Goal: Task Accomplishment & Management: Use online tool/utility

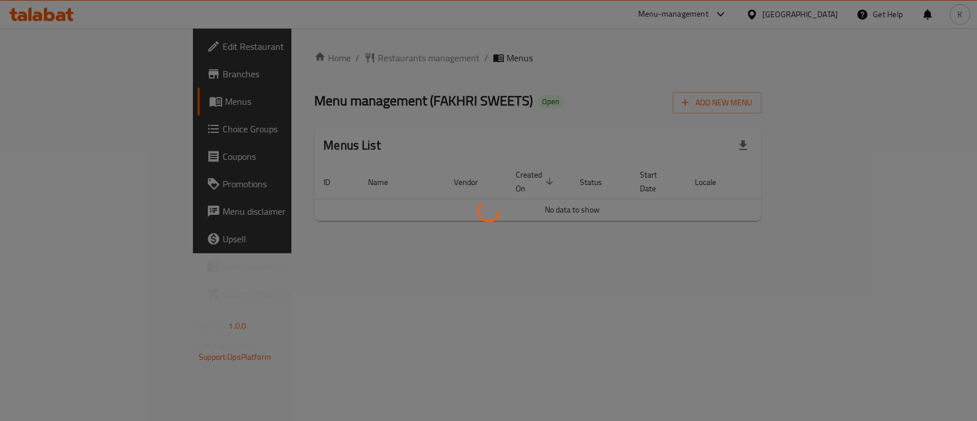
click at [609, 215] on div at bounding box center [488, 210] width 977 height 421
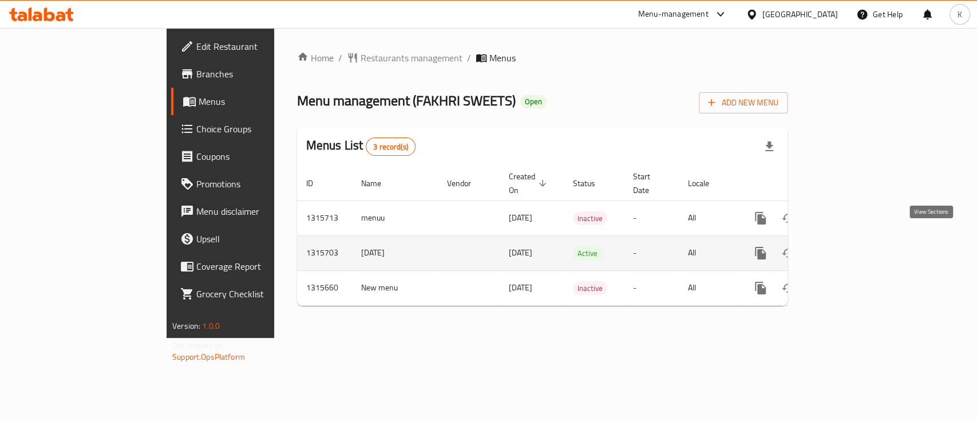
click at [850, 246] on icon "enhanced table" at bounding box center [843, 253] width 14 height 14
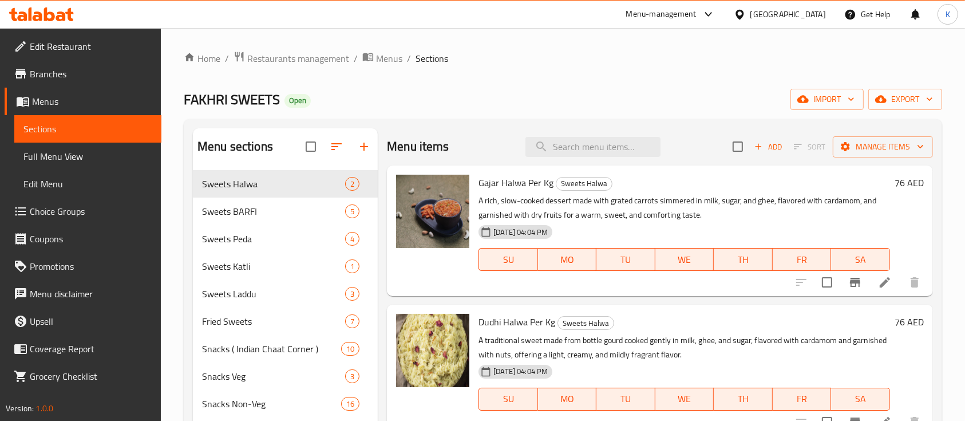
click at [712, 194] on p "A rich, slow-cooked dessert made with grated carrots simmered in milk, sugar, a…" at bounding box center [685, 207] width 412 height 29
click at [649, 109] on div "FAKHRI SWEETS Open import export" at bounding box center [563, 99] width 758 height 21
click at [84, 154] on span "Full Menu View" at bounding box center [87, 156] width 129 height 14
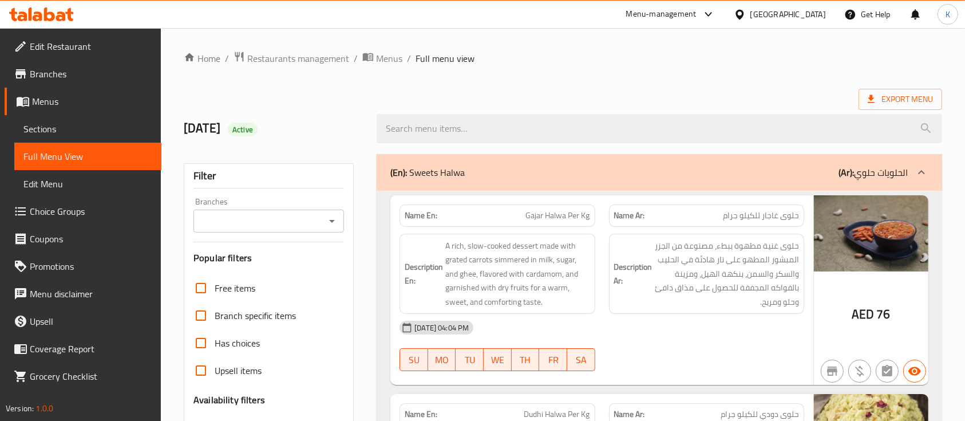
click at [618, 92] on div "Export Menu" at bounding box center [563, 99] width 758 height 21
click at [569, 99] on div "Export Menu" at bounding box center [563, 99] width 758 height 21
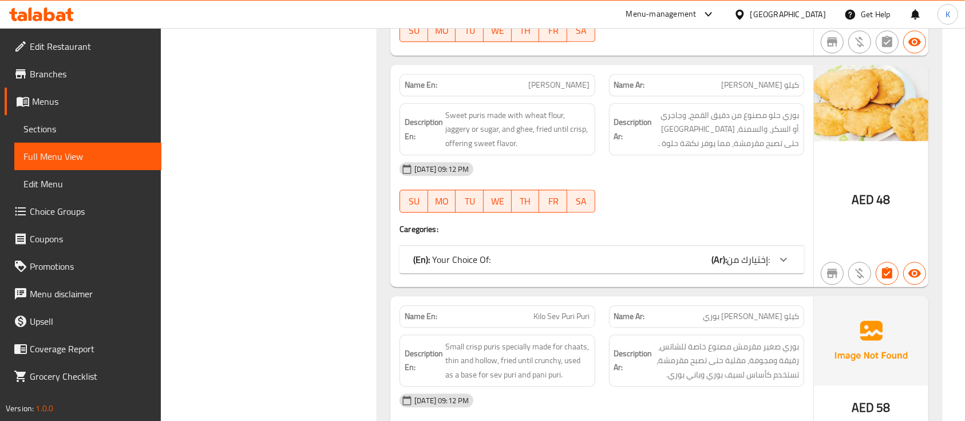
scroll to position [5488, 0]
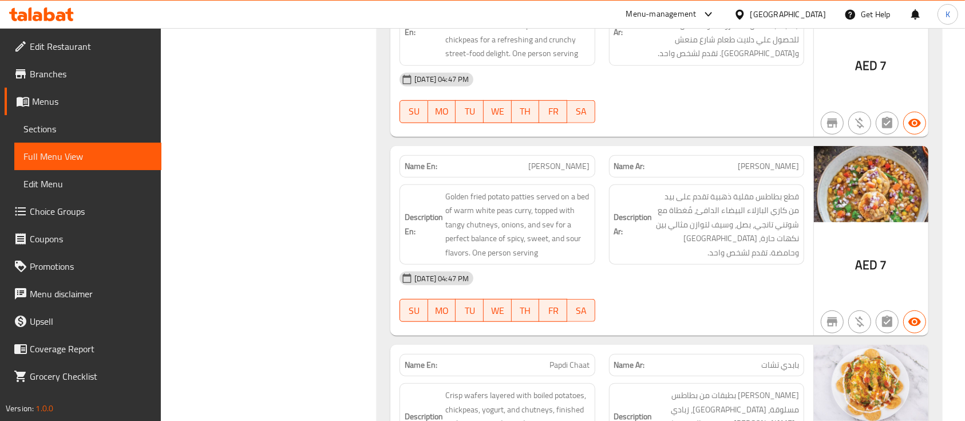
scroll to position [5135, 0]
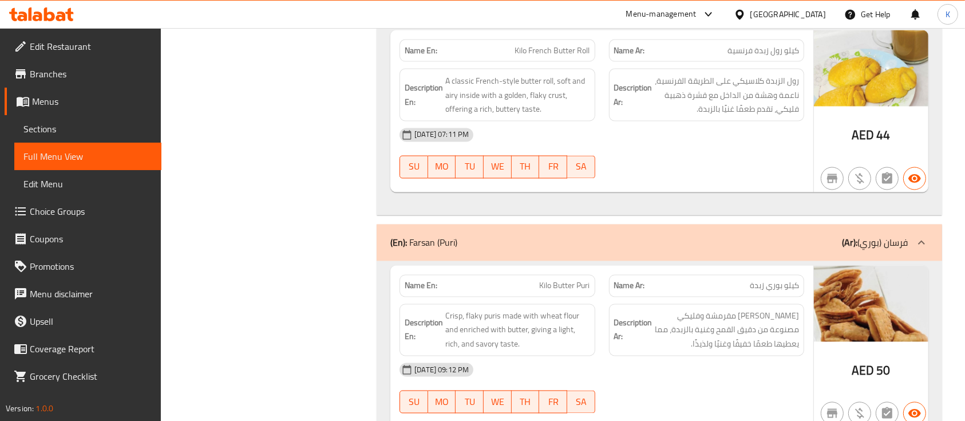
scroll to position [27938, 0]
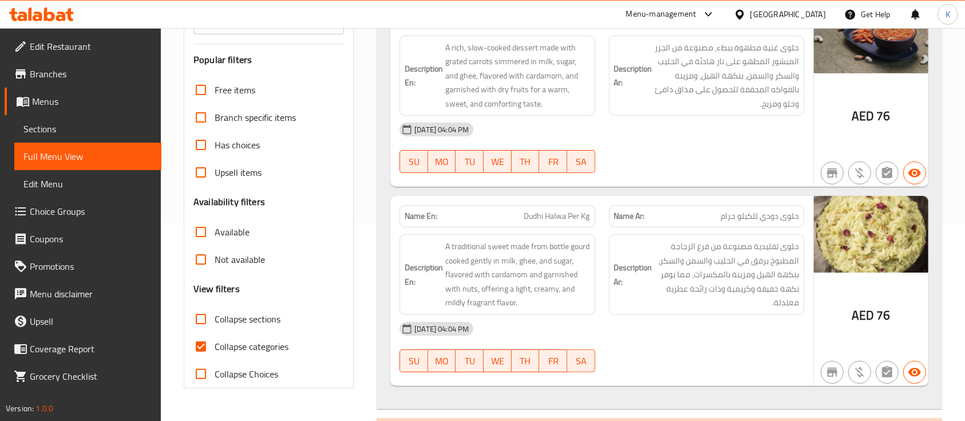
scroll to position [204, 0]
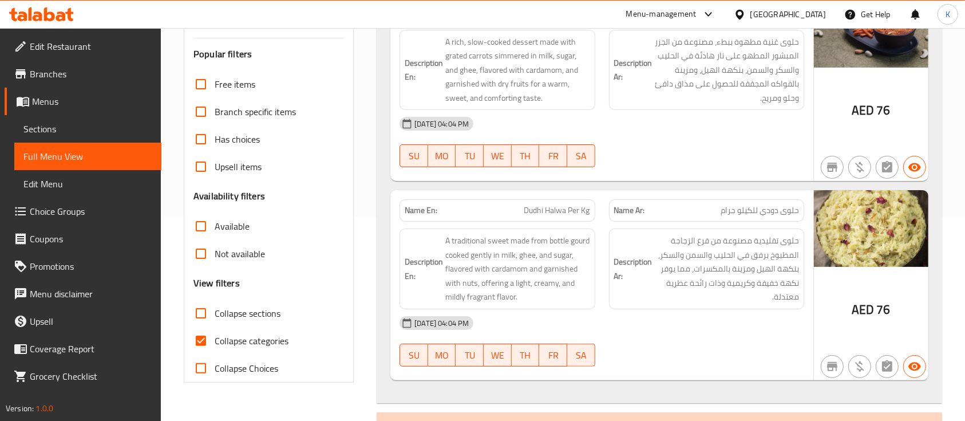
click at [272, 311] on span "Collapse sections" at bounding box center [248, 313] width 66 height 14
click at [215, 311] on input "Collapse sections" at bounding box center [200, 312] width 27 height 27
checkbox input "true"
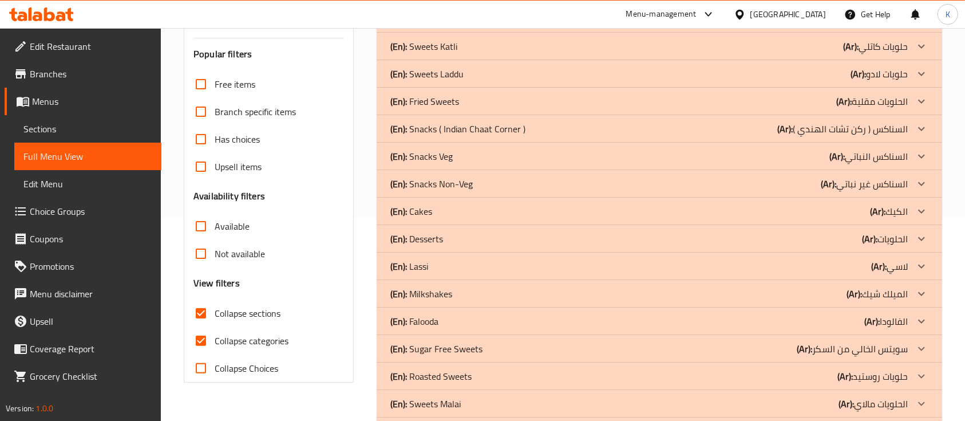
click at [518, 132] on p "(En): Snacks ( Indian Chaat Corner )" at bounding box center [457, 129] width 135 height 14
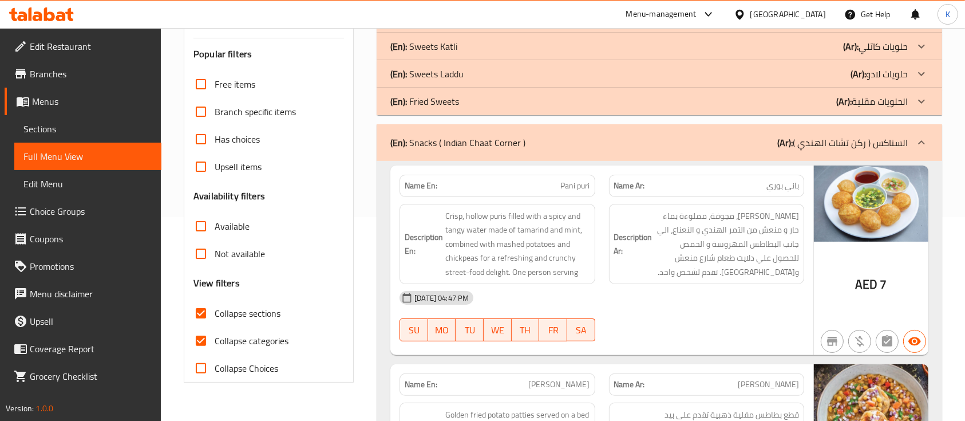
scroll to position [2626, 0]
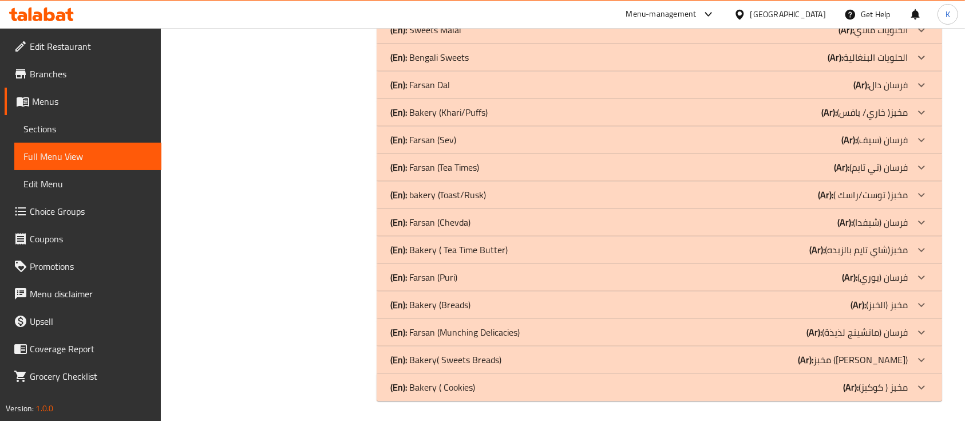
click at [505, 270] on div "(En): Farsan (Puri) (Ar): فرسان (بوري)" at bounding box center [648, 277] width 517 height 14
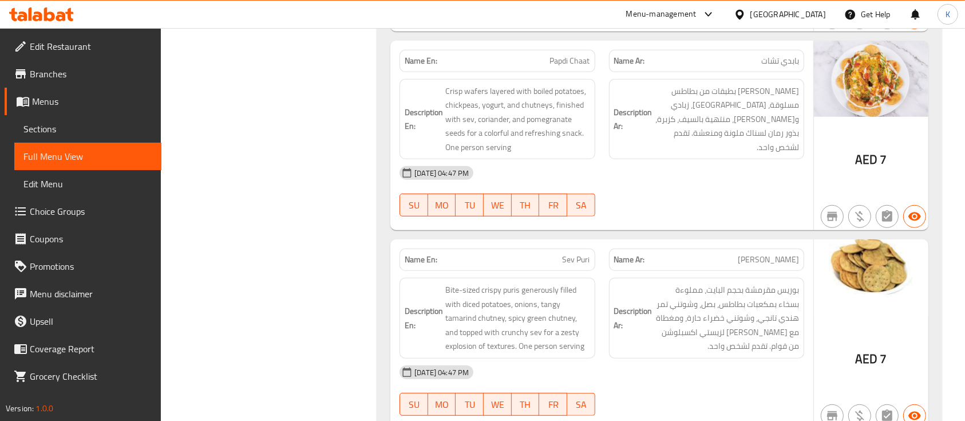
scroll to position [726, 0]
click at [574, 258] on span "Sev Puri" at bounding box center [576, 260] width 27 height 12
copy span "Sev Puri"
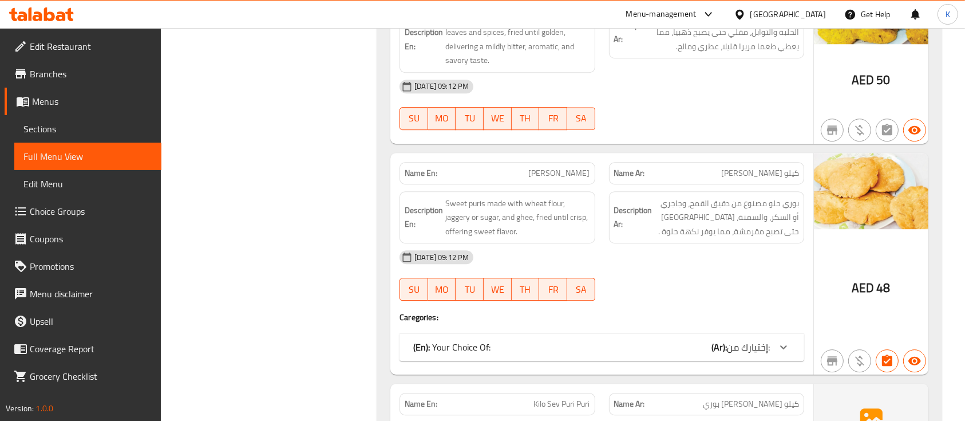
scroll to position [3353, 0]
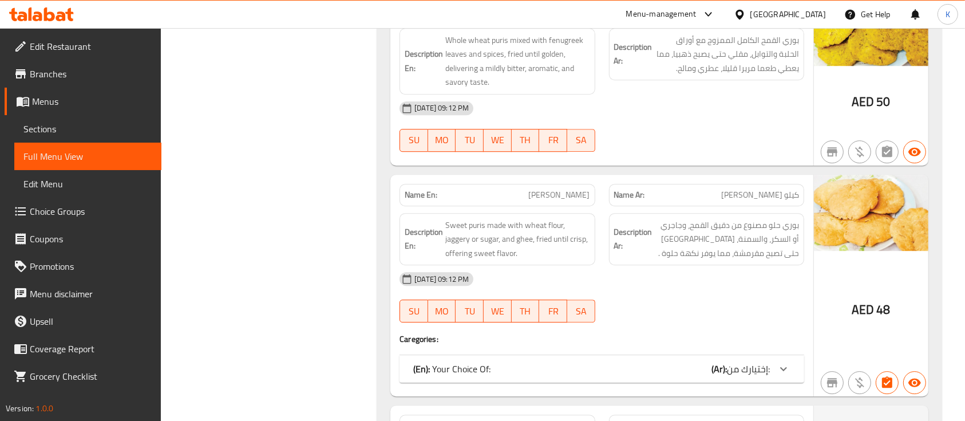
drag, startPoint x: 556, startPoint y: 192, endPoint x: 592, endPoint y: 191, distance: 36.7
click at [592, 191] on div "Name En: [PERSON_NAME]" at bounding box center [497, 195] width 195 height 22
copy span "[PERSON_NAME]"
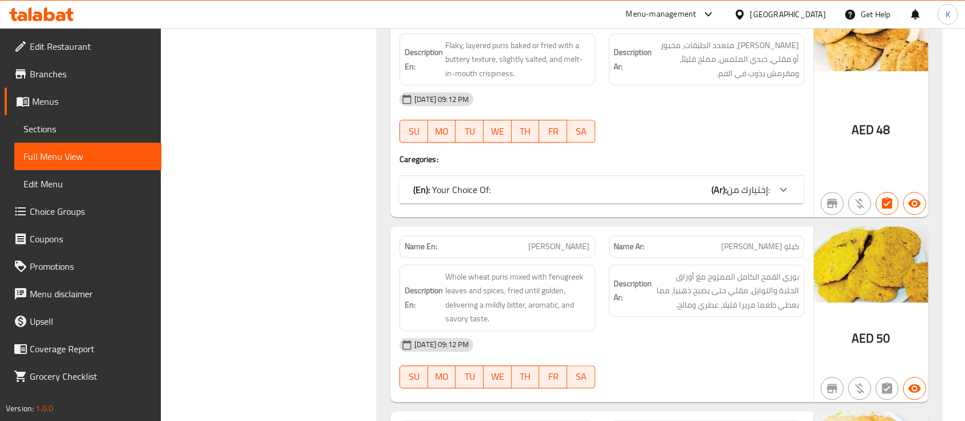
scroll to position [3117, 0]
click at [581, 242] on span "[PERSON_NAME]" at bounding box center [559, 246] width 61 height 12
copy span "Puri"
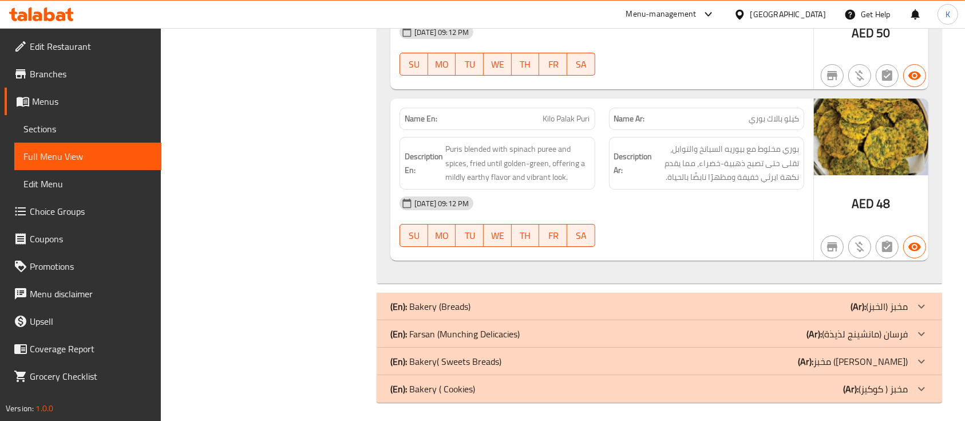
scroll to position [3860, 0]
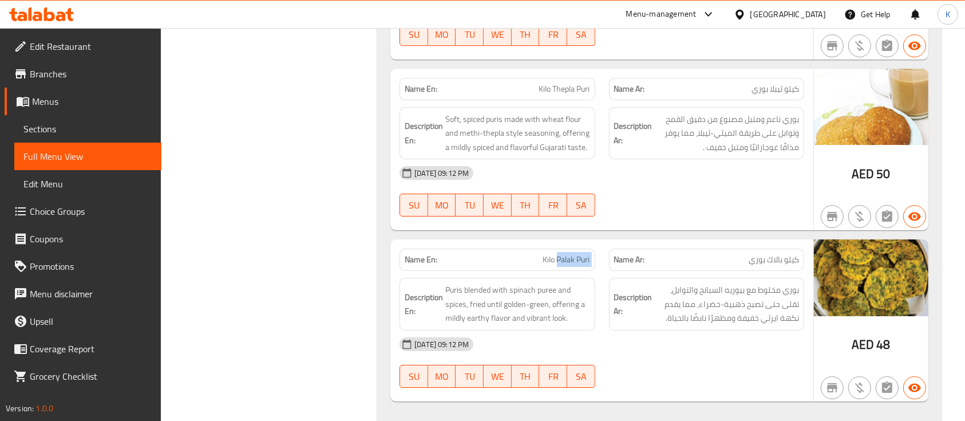
drag, startPoint x: 556, startPoint y: 255, endPoint x: 602, endPoint y: 252, distance: 45.8
click at [602, 252] on div "Name En: [PERSON_NAME] Puri Name Ar: كيلو بالاك بوري" at bounding box center [602, 260] width 418 height 36
copy span "Palak Puri"
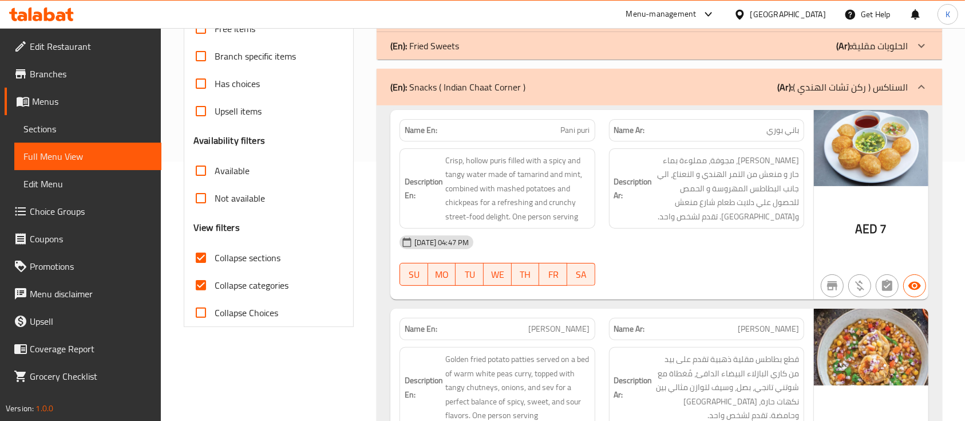
scroll to position [260, 0]
click at [264, 284] on span "Collapse categories" at bounding box center [252, 284] width 74 height 14
click at [215, 284] on input "Collapse categories" at bounding box center [200, 283] width 27 height 27
click at [264, 284] on span "Collapse categories" at bounding box center [252, 284] width 74 height 14
click at [215, 284] on input "Collapse categories" at bounding box center [200, 283] width 27 height 27
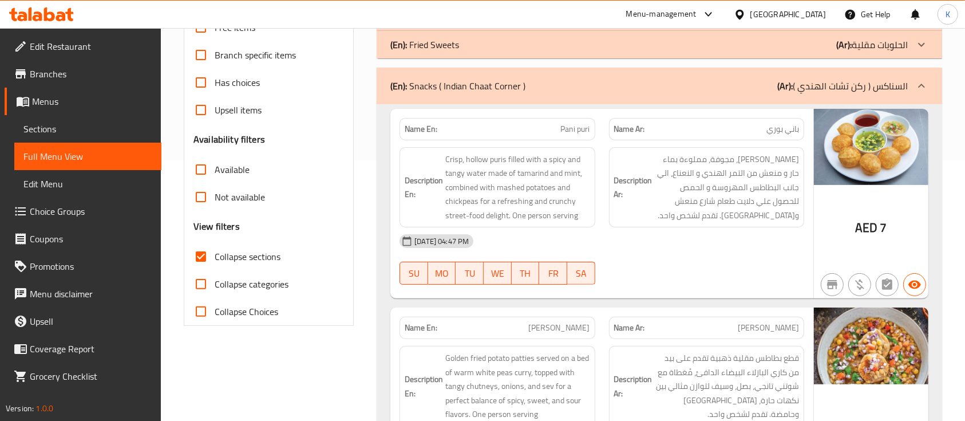
checkbox input "true"
click at [260, 252] on span "Collapse sections" at bounding box center [248, 257] width 66 height 14
click at [215, 252] on input "Collapse sections" at bounding box center [200, 256] width 27 height 27
checkbox input "false"
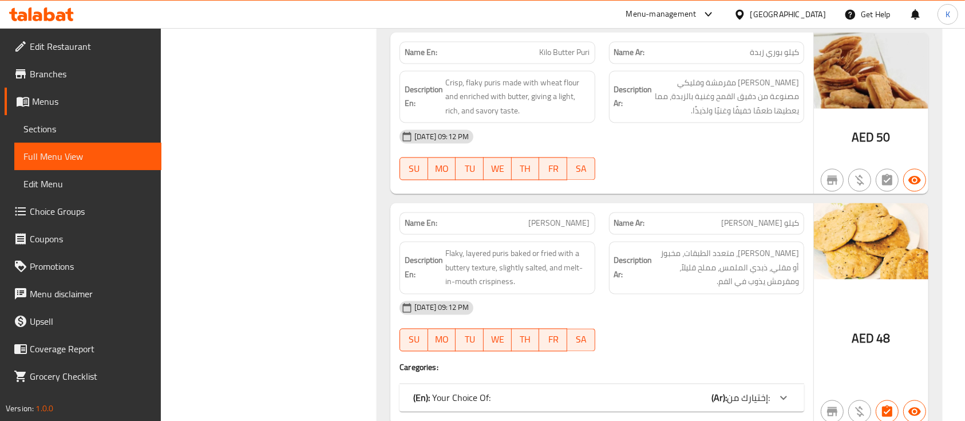
scroll to position [28365, 0]
drag, startPoint x: 559, startPoint y: 114, endPoint x: 587, endPoint y: 117, distance: 28.1
click at [587, 216] on span "[PERSON_NAME]" at bounding box center [559, 222] width 61 height 12
copy span "Khari Pur"
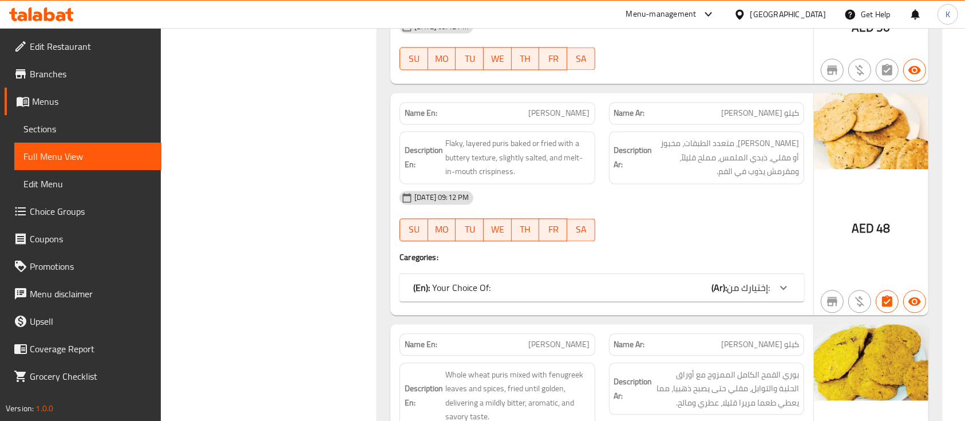
click at [562, 338] on span "[PERSON_NAME]" at bounding box center [559, 344] width 61 height 12
copy span "Bhaji"
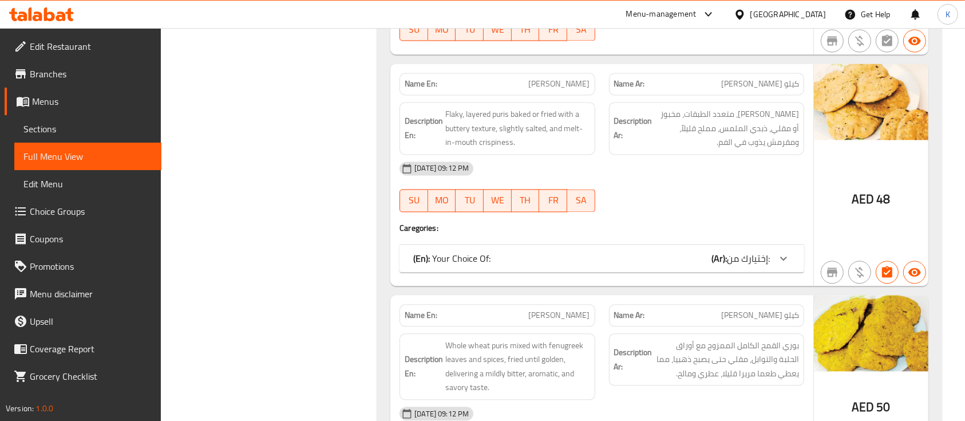
scroll to position [28504, 0]
click at [541, 308] on span "[PERSON_NAME]" at bounding box center [559, 314] width 61 height 12
copy span "Methi"
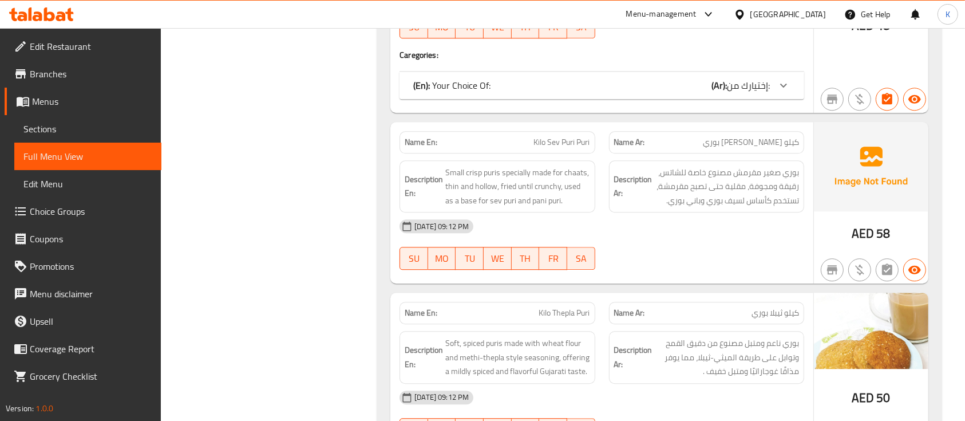
scroll to position [29117, 0]
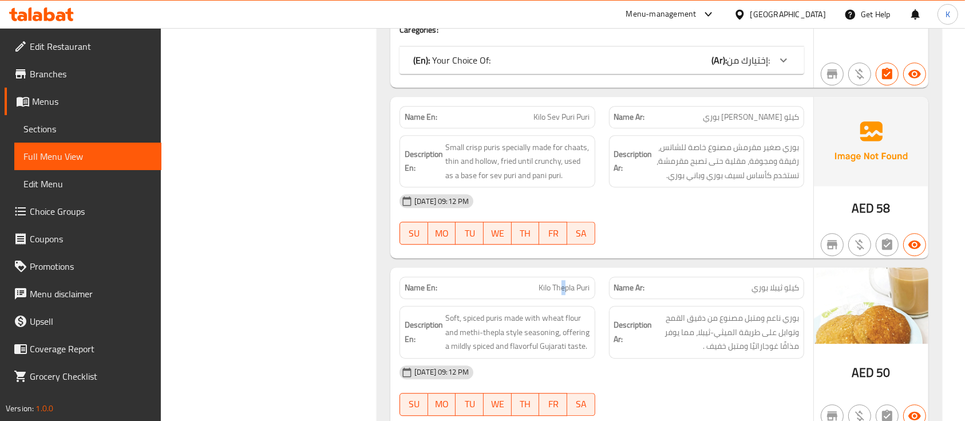
drag, startPoint x: 566, startPoint y: 188, endPoint x: 560, endPoint y: 186, distance: 6.5
click at [560, 282] on span "Kilo Thepla Puri" at bounding box center [564, 288] width 51 height 12
click at [563, 282] on span "Kilo Thepla Puri" at bounding box center [564, 288] width 51 height 12
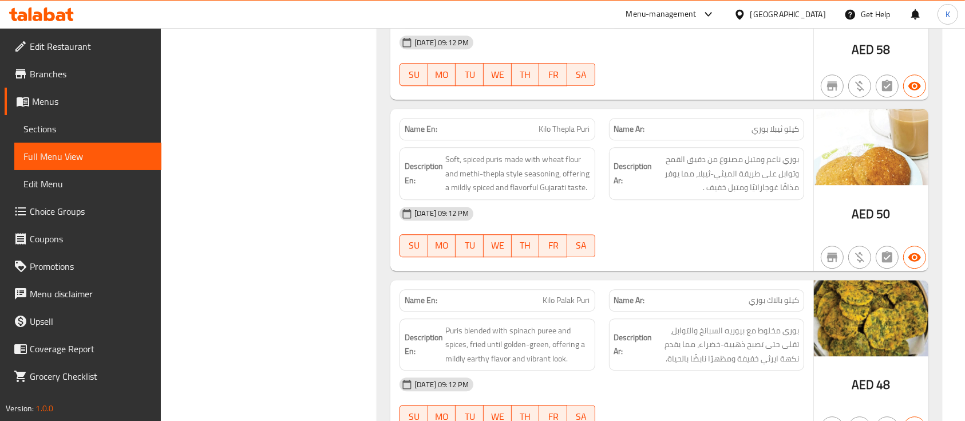
scroll to position [29088, 0]
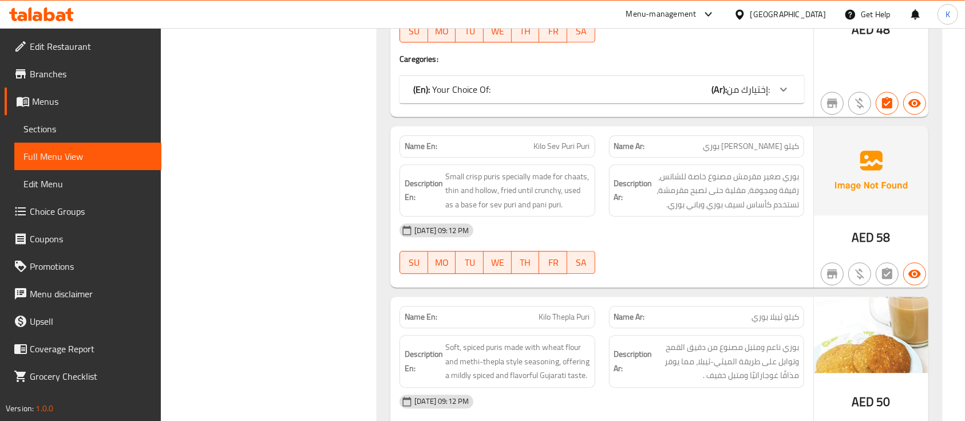
drag, startPoint x: 554, startPoint y: 375, endPoint x: 596, endPoint y: 378, distance: 42.5
copy span "Palak Puri"
drag, startPoint x: 690, startPoint y: 195, endPoint x: 662, endPoint y: 163, distance: 43.0
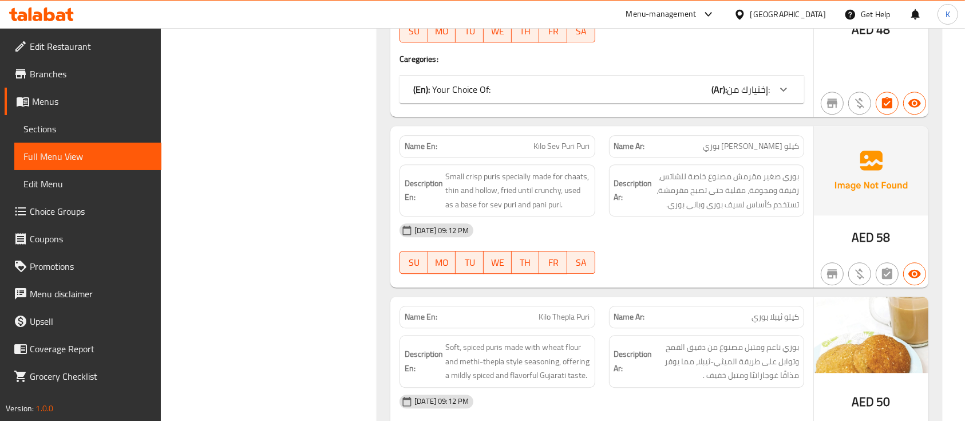
click at [690, 299] on div "Name Ar: كيلو ثيبلا بوري" at bounding box center [706, 317] width 209 height 36
